Goal: Find specific page/section: Find specific page/section

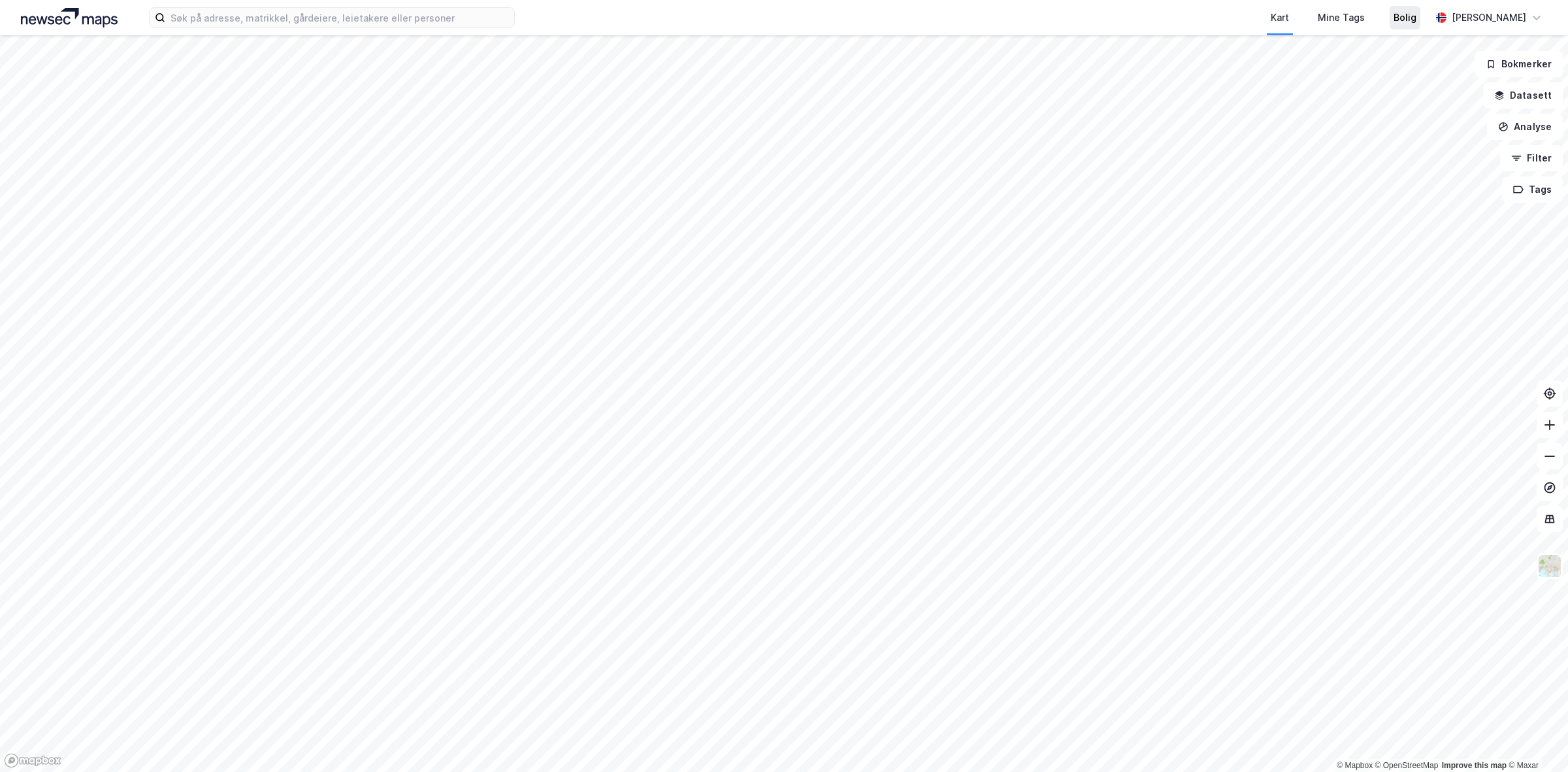
click at [1417, 17] on div "Bolig" at bounding box center [1405, 17] width 23 height 16
